Goal: Find contact information: Find contact information

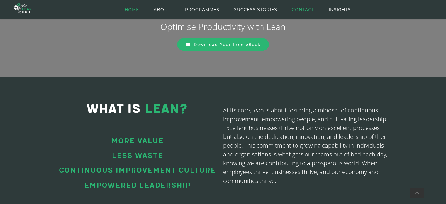
click at [296, 9] on span "CONTACT" at bounding box center [303, 9] width 22 height 26
click at [302, 8] on span "CONTACT" at bounding box center [303, 9] width 22 height 26
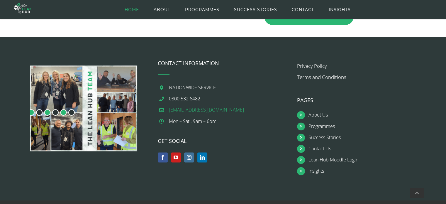
scroll to position [732, 0]
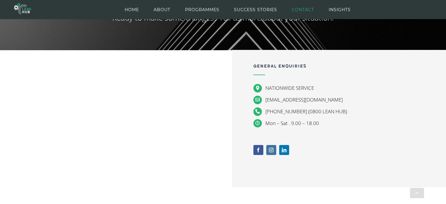
scroll to position [107, 0]
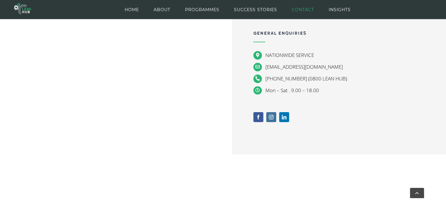
click at [280, 78] on span "[PHONE_NUMBER] (0800 LEAN HUB)" at bounding box center [306, 78] width 82 height 7
click at [274, 80] on span "[PHONE_NUMBER] (0800 LEAN HUB)" at bounding box center [306, 78] width 82 height 7
